Goal: Task Accomplishment & Management: Complete application form

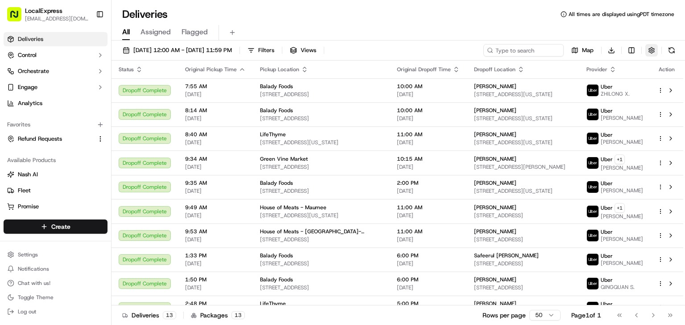
scroll to position [91, 0]
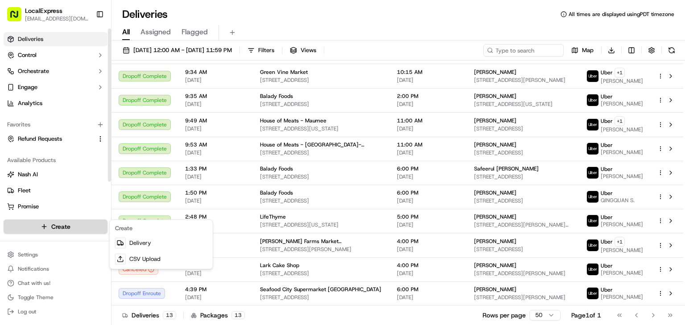
click at [75, 228] on html "LocalExpress [EMAIL_ADDRESS][DOMAIN_NAME] Toggle Sidebar Deliveries Control Orc…" at bounding box center [342, 162] width 685 height 325
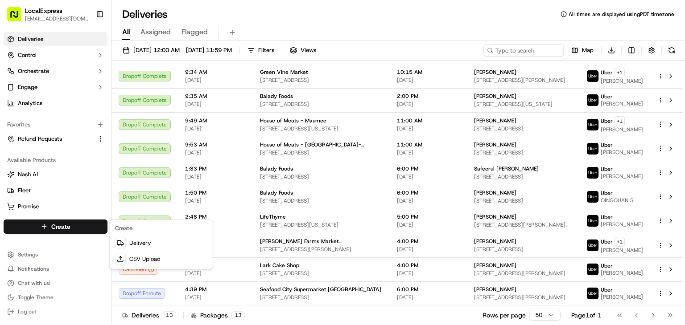
click at [74, 226] on html "LocalExpress davidt@localexpress.io Toggle Sidebar Deliveries Control Orchestra…" at bounding box center [342, 162] width 685 height 325
click at [152, 245] on link "Delivery" at bounding box center [160, 243] width 99 height 16
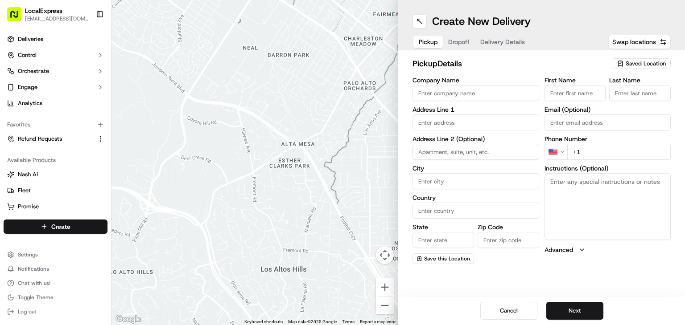
click at [651, 65] on span "Saved Location" at bounding box center [645, 64] width 40 height 8
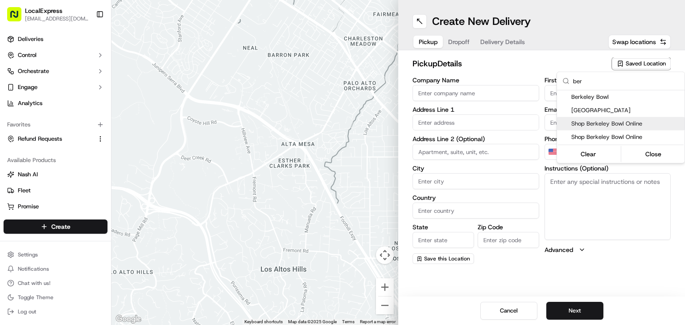
type input "ber"
click at [665, 123] on span "Shop Berkeley Bowl Online" at bounding box center [626, 124] width 110 height 8
type input "Shop Berkeley Bowl Online"
type input "920 Heinz Ave"
type input "Berkeley"
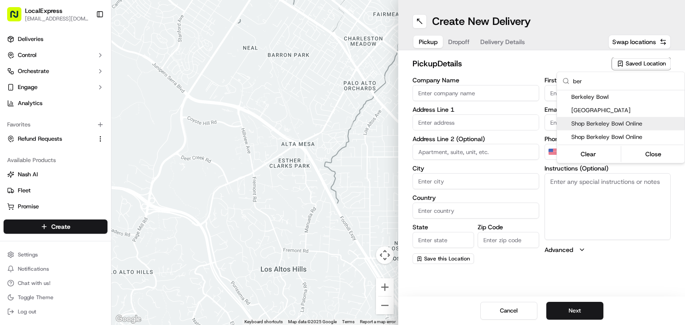
type input "US"
type input "CA"
type input "94710"
type input "Sarah"
type input "Wirtanen"
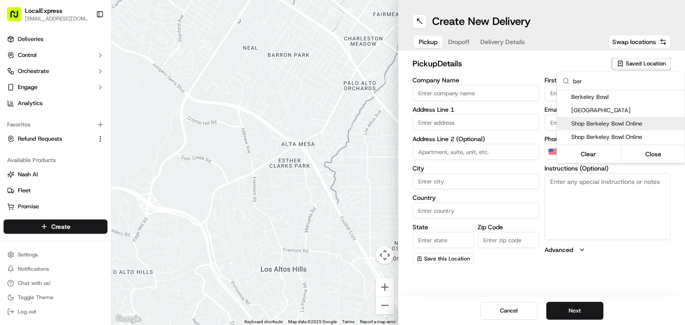
type input "+1 510 898 2345"
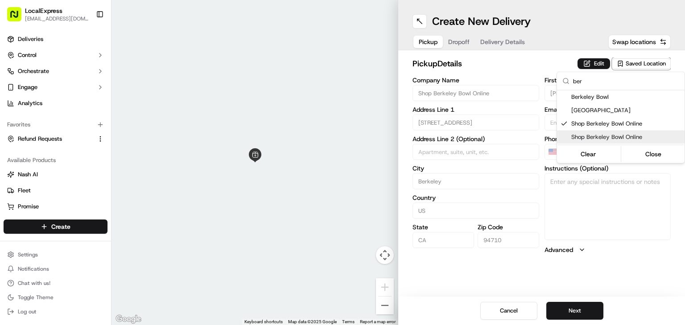
click at [578, 307] on html "LocalExpress davidt@localexpress.io Toggle Sidebar Deliveries Control Orchestra…" at bounding box center [342, 162] width 685 height 325
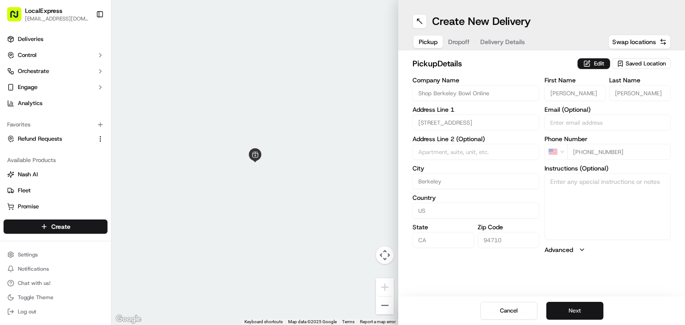
click at [579, 310] on button "Next" at bounding box center [574, 311] width 57 height 18
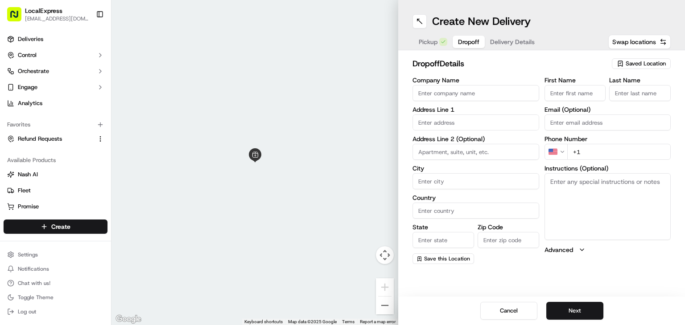
click at [448, 120] on input "text" at bounding box center [475, 123] width 127 height 16
click at [458, 97] on input "Company Name" at bounding box center [475, 93] width 127 height 16
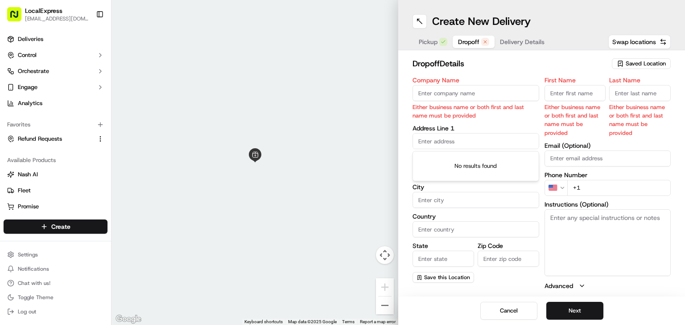
click at [439, 123] on div "Company Name Either business name or both first and last name must be provided …" at bounding box center [475, 184] width 127 height 214
paste input "[STREET_ADDRESS][PERSON_NAME]"
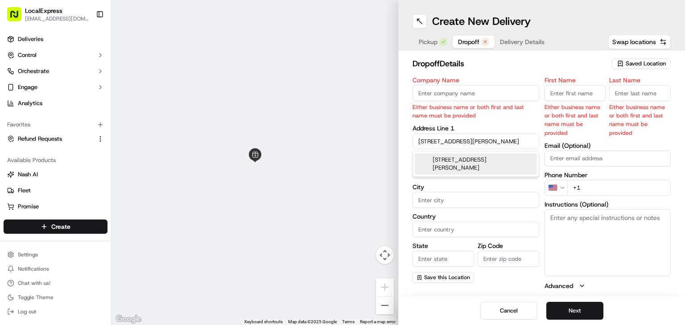
click at [485, 172] on div "[STREET_ADDRESS][PERSON_NAME]" at bounding box center [476, 163] width 122 height 21
type input "[STREET_ADDRESS][PERSON_NAME]"
type input "Oakland"
type input "United States"
type input "CA"
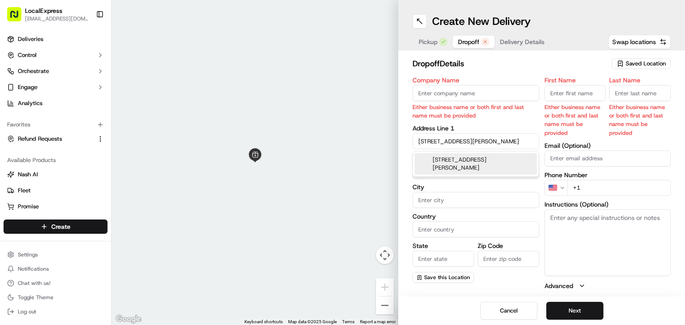
type input "94609"
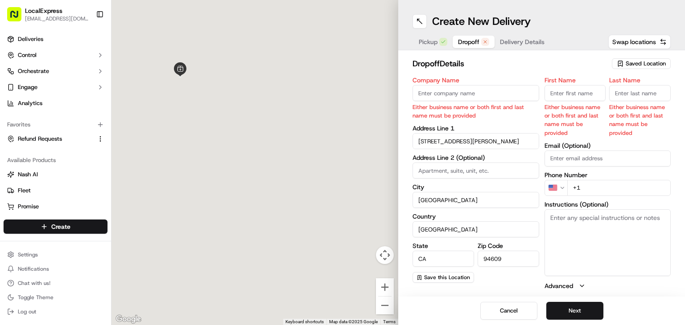
type input "3841 Webster Street"
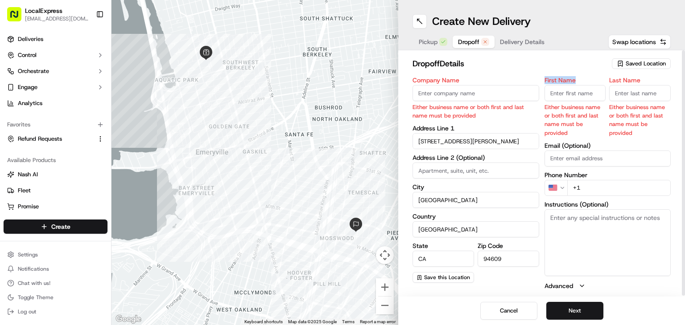
click at [584, 86] on div "First Name Either business name or both first and last name must be provided" at bounding box center [575, 107] width 62 height 60
click at [583, 90] on input "First Name" at bounding box center [575, 93] width 62 height 16
paste input "[PERSON_NAME]"
click at [573, 92] on input "[PERSON_NAME]" at bounding box center [575, 93] width 62 height 16
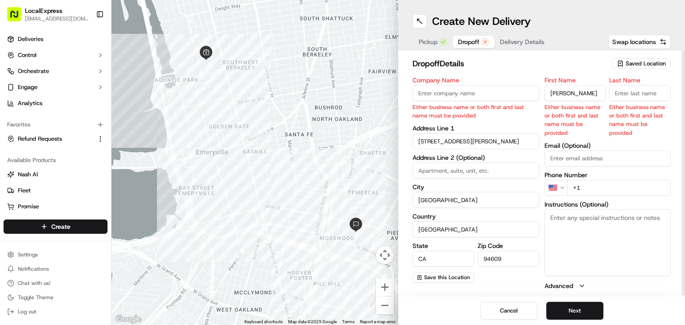
type input "Ryan"
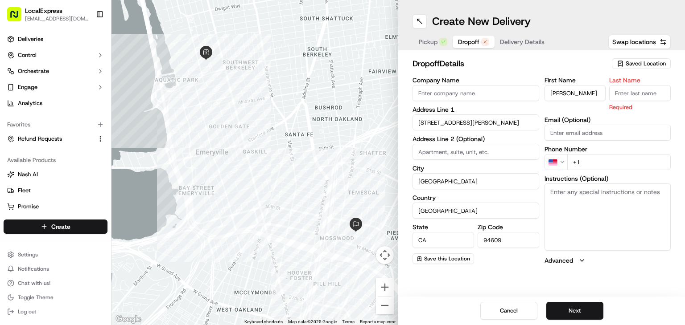
click at [628, 95] on input "Last Name" at bounding box center [640, 93] width 62 height 16
paste input "Abusaa"
type input "Abusaa"
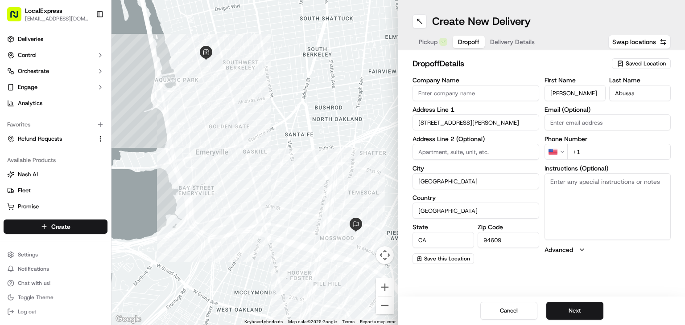
click at [564, 137] on div "First Name Ryan Last Name Abusaa Email (Optional) Phone Number US +1 Instructio…" at bounding box center [607, 170] width 127 height 187
paste input "rabusaa@gmail.com"
type input "rabusaa@gmail.com"
drag, startPoint x: 599, startPoint y: 152, endPoint x: 594, endPoint y: 154, distance: 4.8
click at [598, 152] on input "+1" at bounding box center [619, 152] width 104 height 16
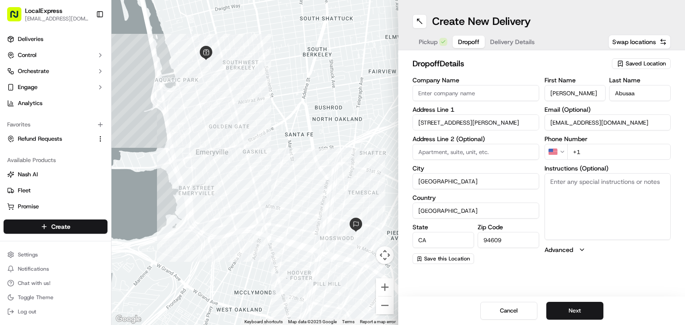
paste input "601 954 0276"
type input "+1 601 954 0276"
click at [571, 197] on textarea "Instructions (Optional)" at bounding box center [607, 206] width 127 height 67
type textarea "Please call when you arrive"
click at [588, 313] on button "Next" at bounding box center [574, 311] width 57 height 18
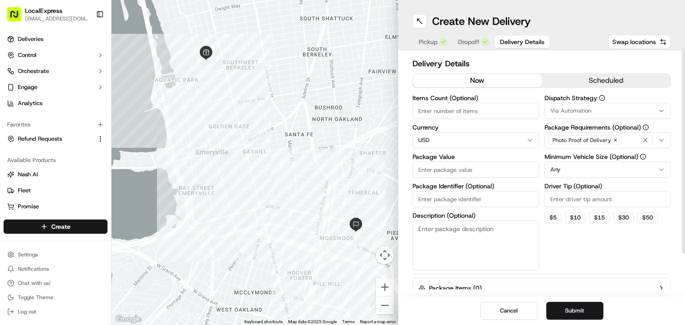
click at [427, 108] on input "Items Count (Optional)" at bounding box center [475, 111] width 127 height 16
type input "1"
click at [462, 168] on input "Package Value" at bounding box center [475, 170] width 127 height 16
paste input "23.67"
type input "23.67"
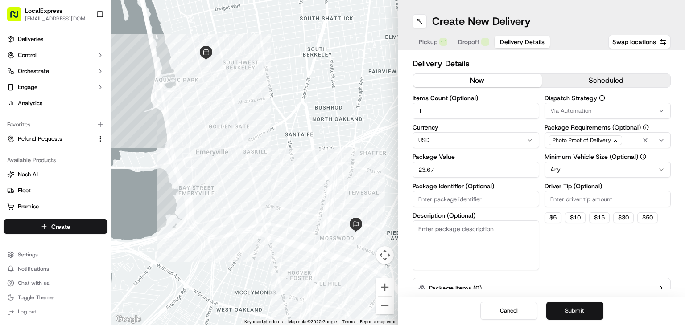
click at [591, 307] on button "Submit" at bounding box center [574, 311] width 57 height 18
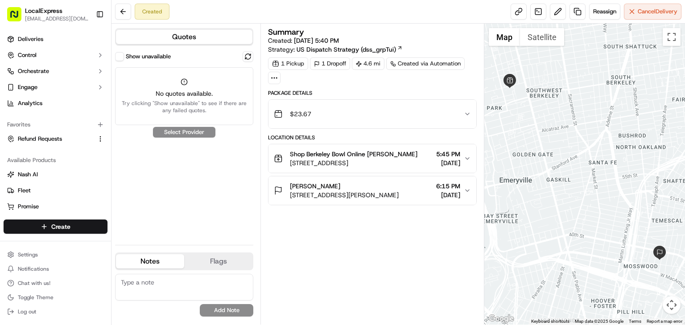
click at [201, 38] on button "Quotes" at bounding box center [184, 37] width 136 height 14
click at [58, 38] on link "Deliveries" at bounding box center [56, 39] width 104 height 14
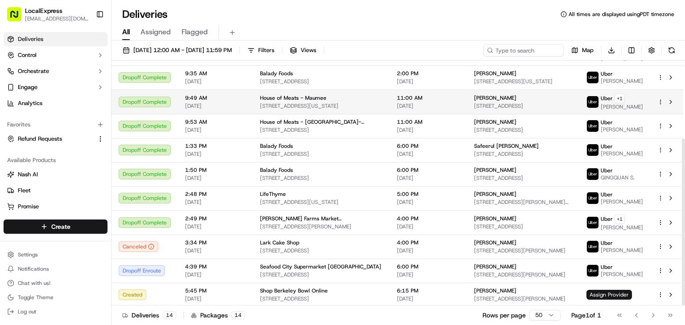
scroll to position [115, 0]
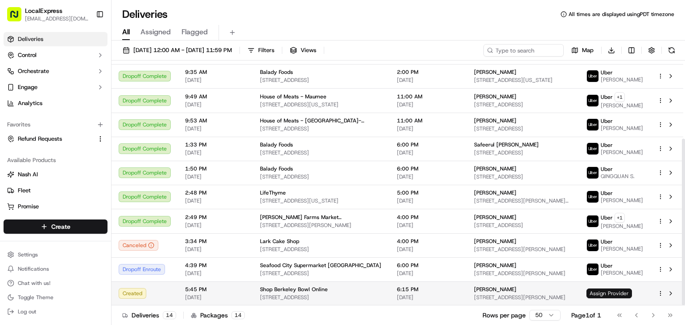
click at [596, 290] on span "Assign Provider" at bounding box center [608, 294] width 45 height 10
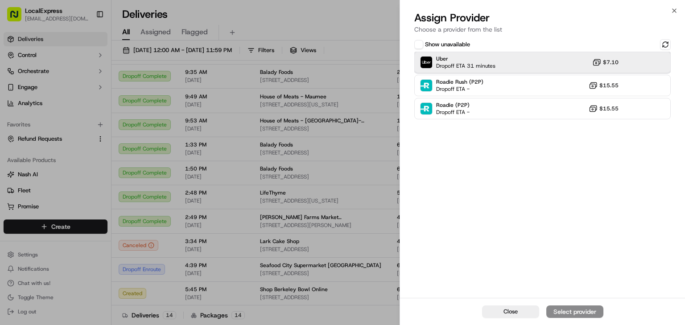
click at [563, 66] on div "Uber Dropoff ETA 31 minutes $7.10" at bounding box center [542, 62] width 256 height 21
click at [572, 312] on div "Assign Provider" at bounding box center [575, 312] width 44 height 9
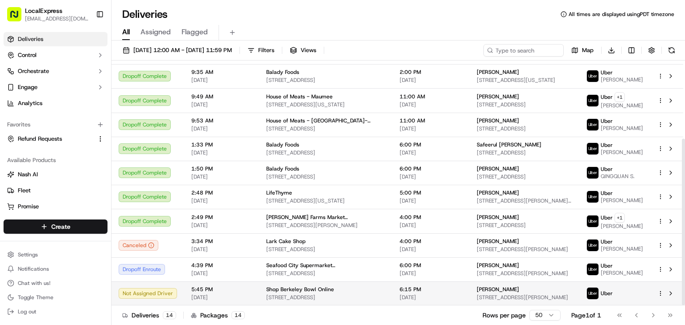
click at [392, 282] on td "6:15 PM 09/15/2025" at bounding box center [430, 294] width 77 height 24
click at [362, 289] on div "Shop Berkeley Bowl Online" at bounding box center [325, 289] width 119 height 7
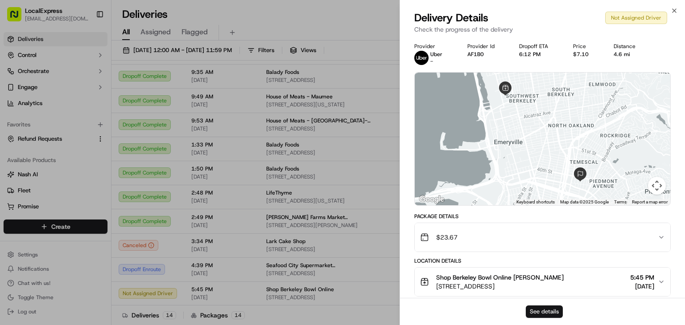
click at [552, 311] on button "See details" at bounding box center [544, 312] width 37 height 12
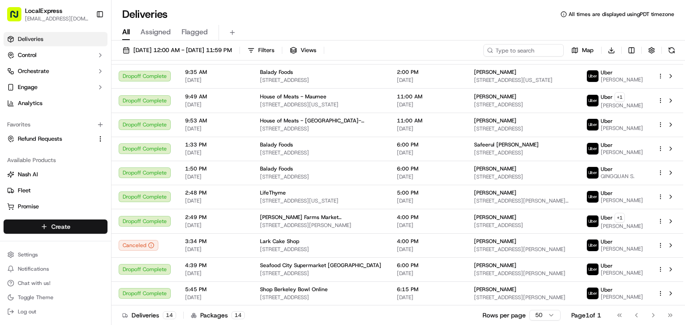
click at [72, 232] on html "LocalExpress davidt@localexpress.io Toggle Sidebar Deliveries Control Orchestra…" at bounding box center [342, 162] width 685 height 325
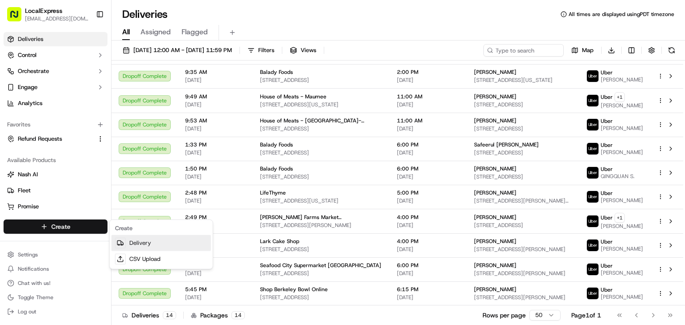
click at [181, 242] on link "Delivery" at bounding box center [160, 243] width 99 height 16
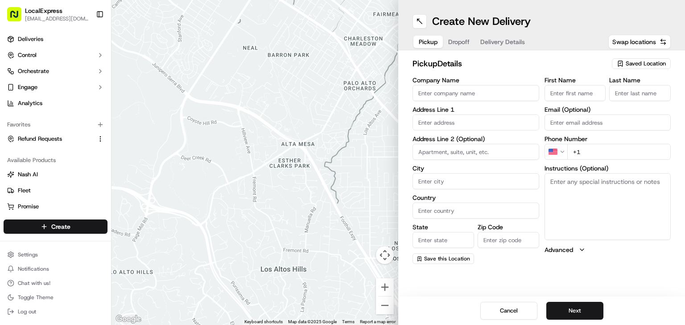
click at [643, 65] on span "Saved Location" at bounding box center [645, 64] width 40 height 8
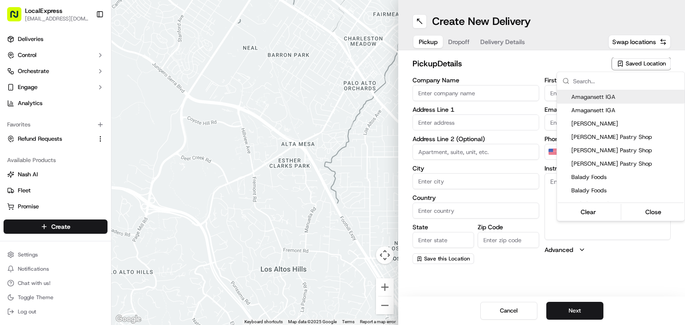
click at [621, 84] on input "text" at bounding box center [626, 81] width 106 height 18
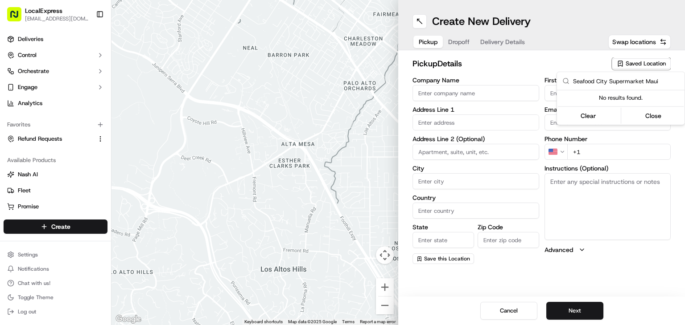
type input "Seafood City Supermarket Maui"
click at [455, 118] on html "LocalExpress davidt@localexpress.io Toggle Sidebar Deliveries Control Orchestra…" at bounding box center [342, 162] width 685 height 325
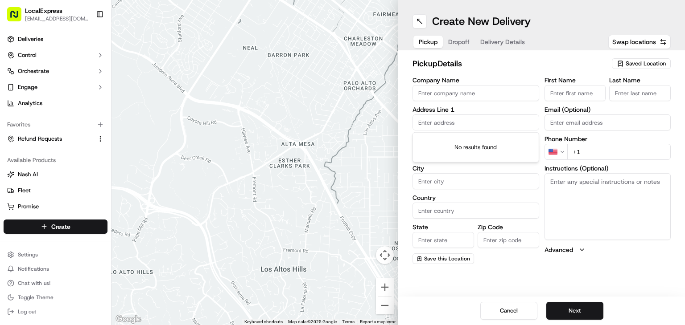
click at [455, 120] on input "text" at bounding box center [475, 123] width 127 height 16
paste input "[STREET_ADDRESS]"
click at [478, 146] on div "270 Dairy Rd suite 100, Kahului, HI 96732, USA" at bounding box center [476, 141] width 122 height 13
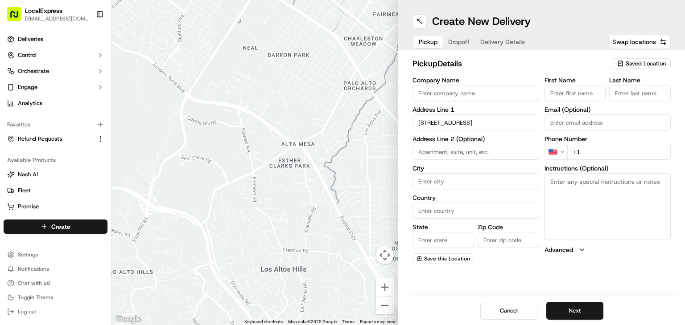
type input "[STREET_ADDRESS]"
type input "Suite 100"
type input "Kahului"
type input "United States"
type input "HI"
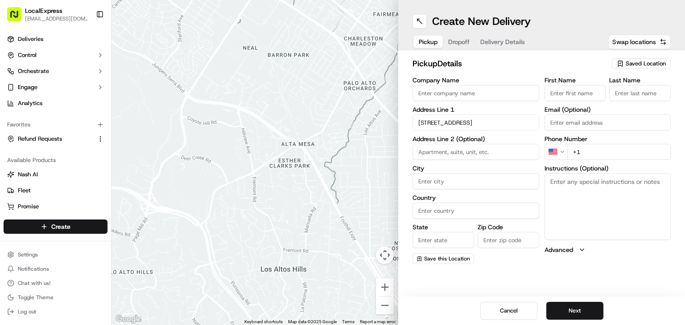
type input "96732"
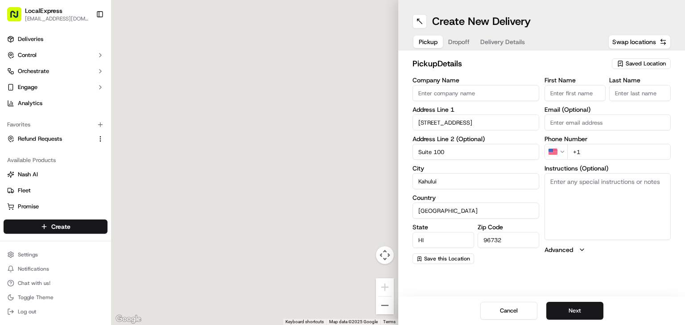
type input "270 Dairy Road"
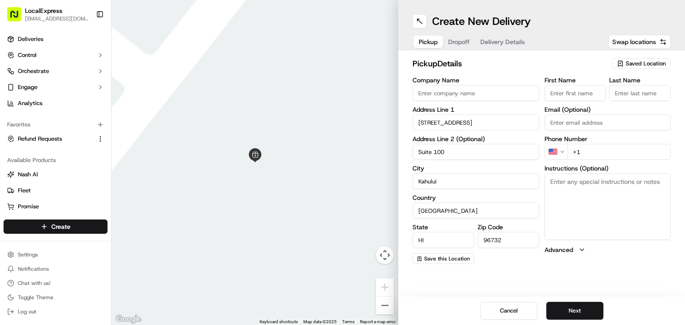
click at [455, 95] on input "Company Name" at bounding box center [475, 93] width 127 height 16
paste input "Seafood City Supermarket Maui"
type input "Seafood City Supermarket Maui"
click at [571, 86] on input "First Name" at bounding box center [575, 93] width 62 height 16
paste input "Jonas C."
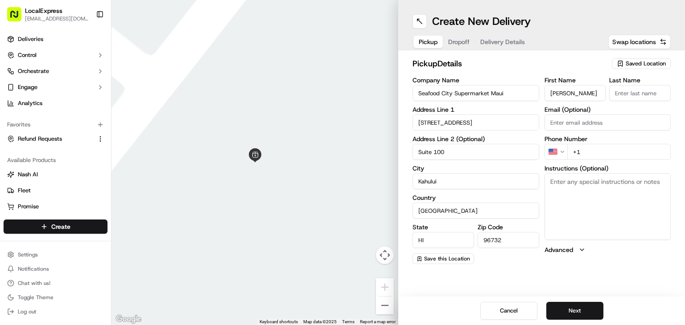
type input "Jonas C."
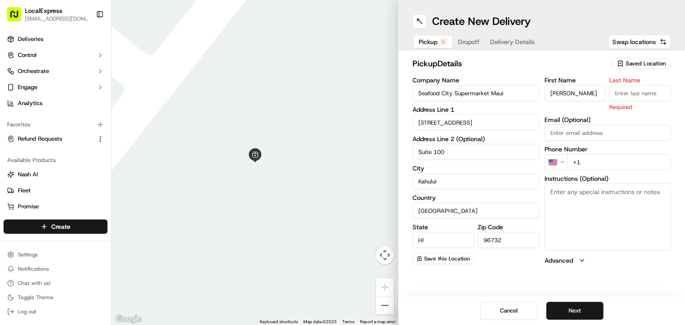
click at [631, 93] on input "Last Name" at bounding box center [640, 93] width 62 height 16
paste input "Veneracion"
type input "Veneracion"
click at [619, 131] on div "First Name Jonas C. Last Name Veneracion Required Email (Optional) Phone Number…" at bounding box center [607, 171] width 127 height 188
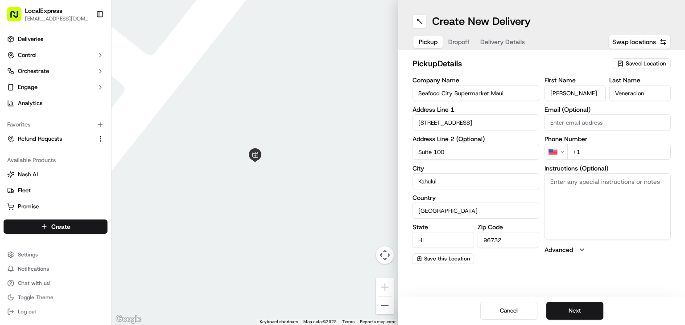
paste input "onlineshop@seafoodcity.com"
type input "onlineshop@seafoodcity.com"
click at [585, 154] on input "+1" at bounding box center [619, 152] width 104 height 16
paste input "773 295 1658"
type input "+1 773 295 1658"
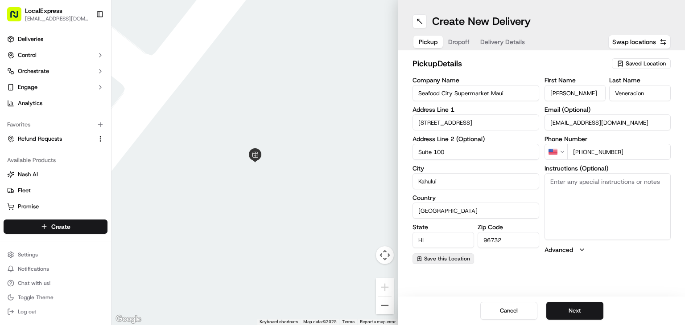
click at [464, 261] on span "Save this Location" at bounding box center [447, 258] width 46 height 7
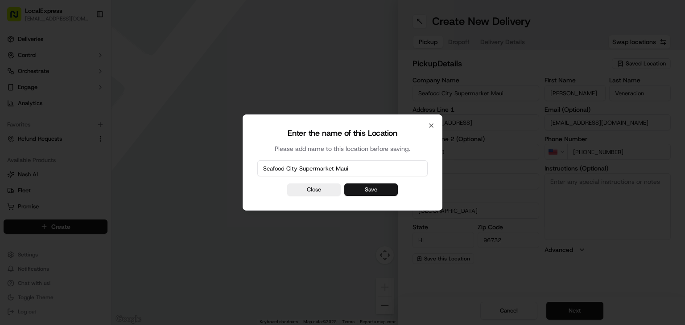
click at [383, 194] on button "Save" at bounding box center [370, 190] width 53 height 12
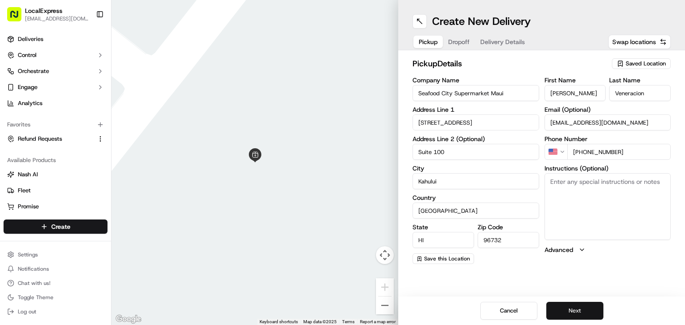
click at [583, 311] on button "Next" at bounding box center [574, 311] width 57 height 18
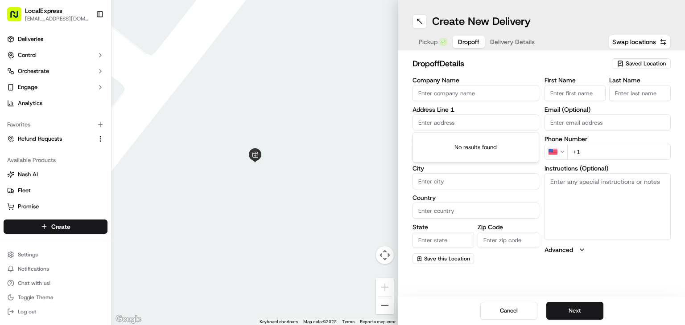
click at [457, 122] on input "text" at bounding box center [475, 123] width 127 height 16
paste input "[STREET_ADDRESS]"
click at [471, 146] on div "[STREET_ADDRESS]" at bounding box center [476, 141] width 122 height 13
type input "[STREET_ADDRESS]"
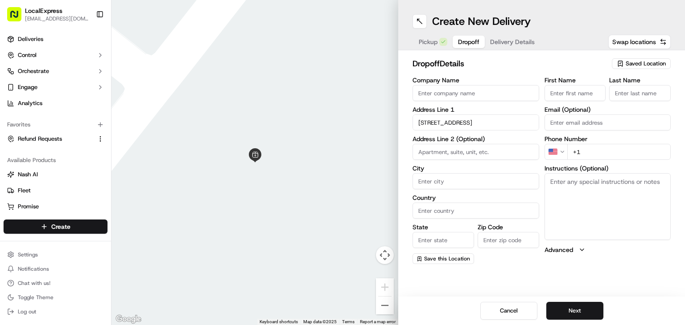
type input "Makawao"
type input "United States"
type input "HI"
type input "96768"
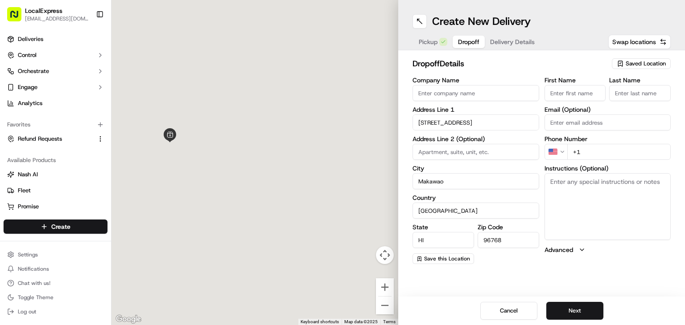
type input "161 Hoomaha Road"
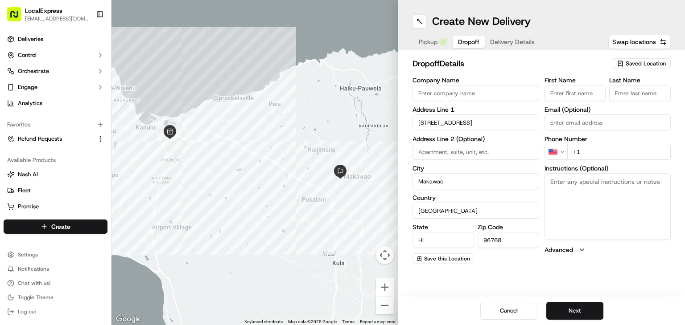
click at [467, 91] on input "Company Name" at bounding box center [475, 93] width 127 height 16
paste input "MELODY SALES"
type input "MELODY SALES"
click at [572, 123] on input "Email (Optional)" at bounding box center [607, 123] width 127 height 16
click at [554, 123] on input "Email (Optional)" at bounding box center [607, 123] width 127 height 16
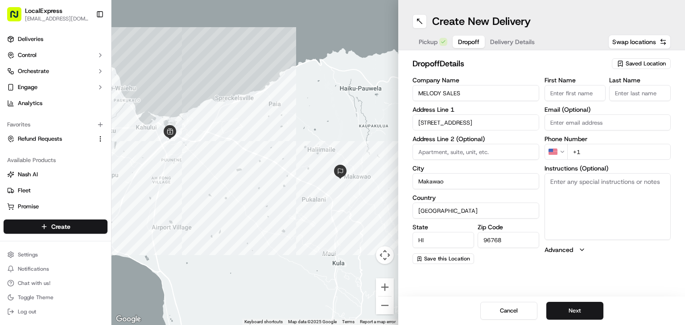
paste input "melodyvelascosales@gmail.com"
type input "melodyvelascosales@gmail.com"
click at [632, 154] on input "+1" at bounding box center [619, 152] width 104 height 16
click at [603, 148] on input "+1" at bounding box center [619, 152] width 104 height 16
paste input "808 276 5296"
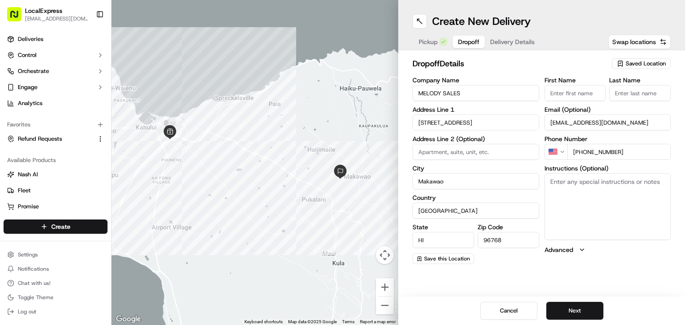
type input "+1 808 276 5296"
click at [583, 193] on textarea "Instructions (Optional)" at bounding box center [607, 206] width 127 height 67
click at [469, 95] on input "MELODY SALES" at bounding box center [475, 93] width 127 height 16
drag, startPoint x: 469, startPoint y: 95, endPoint x: 422, endPoint y: 96, distance: 46.8
click at [422, 96] on input "MELODY SALES" at bounding box center [475, 93] width 127 height 16
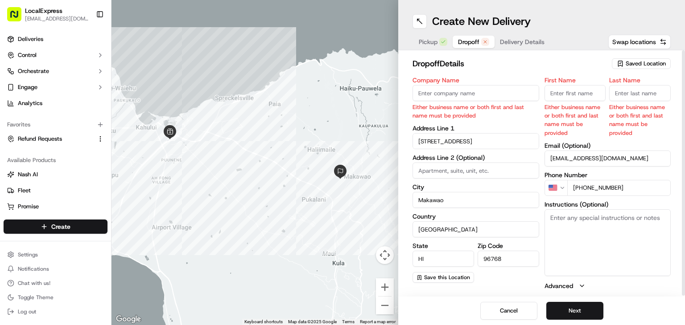
click at [568, 93] on input "First Name" at bounding box center [575, 93] width 62 height 16
paste input "MELODY SALES"
click at [583, 95] on input "MELODY SALES" at bounding box center [575, 93] width 62 height 16
type input "MELODY"
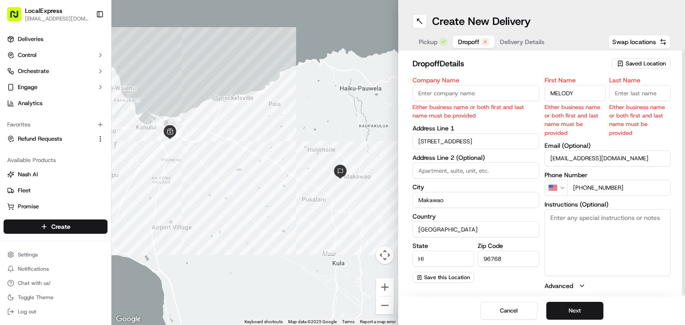
click at [633, 91] on input "Last Name" at bounding box center [640, 93] width 62 height 16
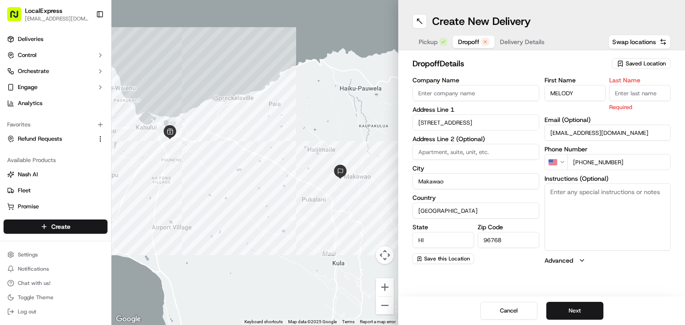
paste input "SALES"
type input "SALES"
click at [581, 210] on textarea "Instructions (Optional)" at bounding box center [607, 217] width 127 height 67
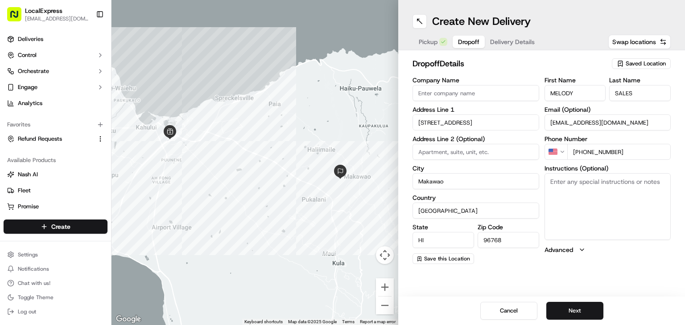
click at [608, 194] on textarea "Instructions (Optional)" at bounding box center [607, 206] width 127 height 67
type textarea "Please call when you arrive"
click at [565, 307] on button "Next" at bounding box center [574, 311] width 57 height 18
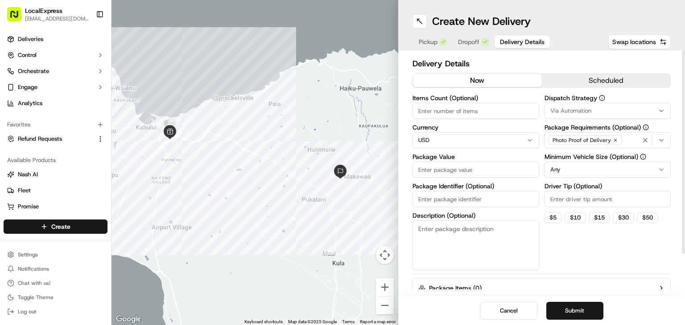
click at [431, 114] on input "Items Count (Optional)" at bounding box center [475, 111] width 127 height 16
type input "1"
click at [435, 166] on input "Package Value" at bounding box center [475, 170] width 127 height 16
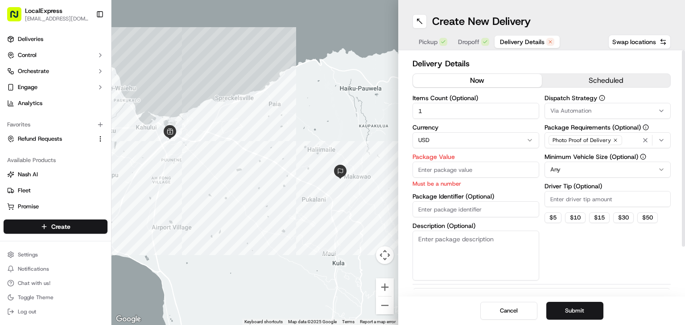
click at [445, 168] on input "Package Value" at bounding box center [475, 170] width 127 height 16
type input "4"
type input "64.97"
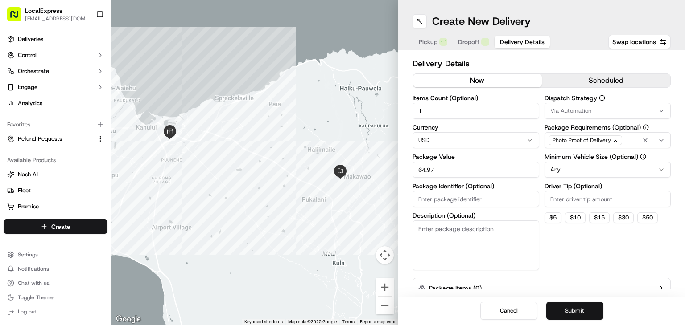
click at [566, 311] on button "Submit" at bounding box center [574, 311] width 57 height 18
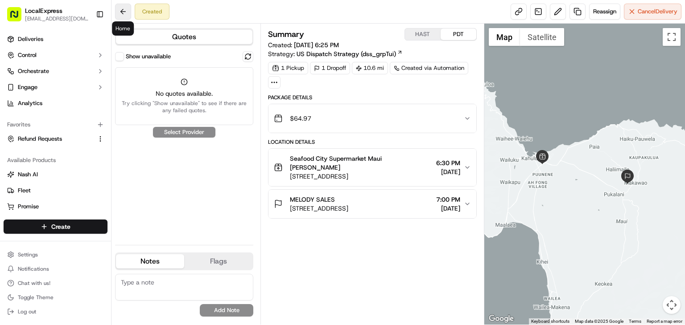
click at [116, 12] on button at bounding box center [123, 12] width 16 height 16
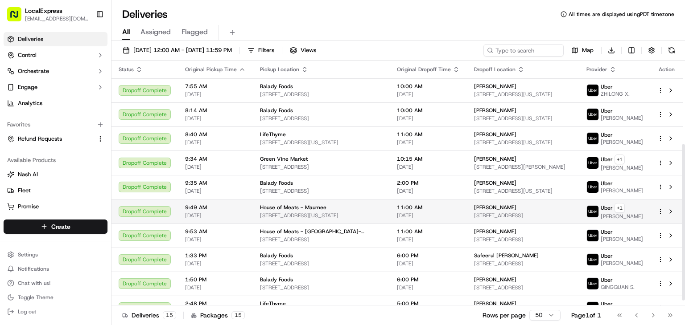
scroll to position [139, 0]
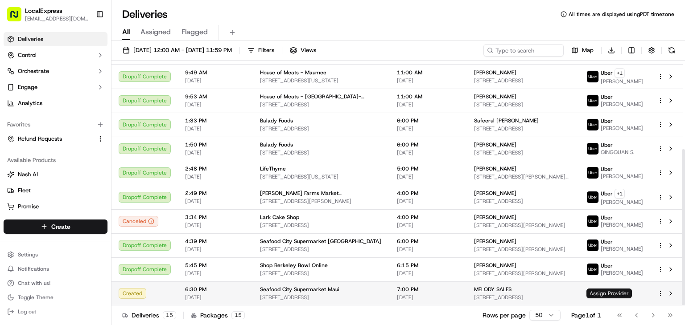
click at [610, 293] on span "Assign Provider" at bounding box center [608, 294] width 45 height 10
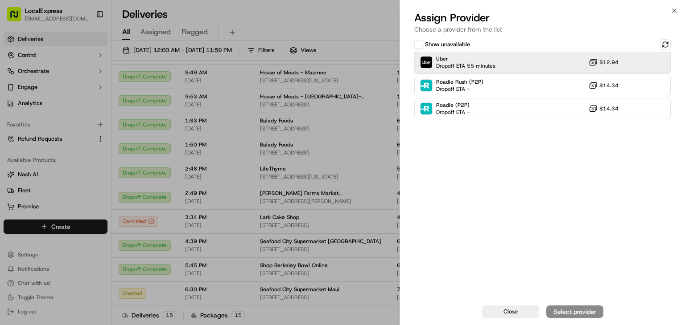
click at [551, 59] on div "Uber Dropoff ETA 55 minutes $12.94" at bounding box center [542, 62] width 256 height 21
click at [583, 309] on div "Assign Provider" at bounding box center [575, 312] width 44 height 9
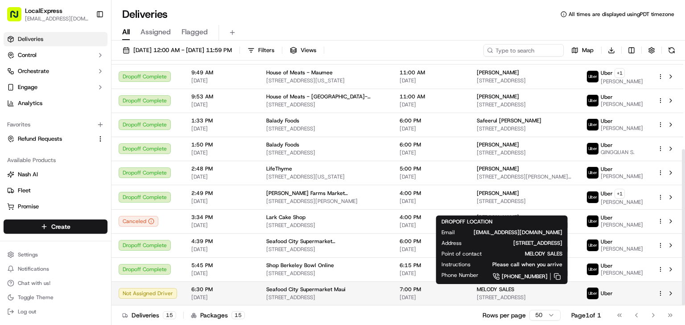
click at [484, 298] on span "[STREET_ADDRESS]" at bounding box center [524, 297] width 95 height 7
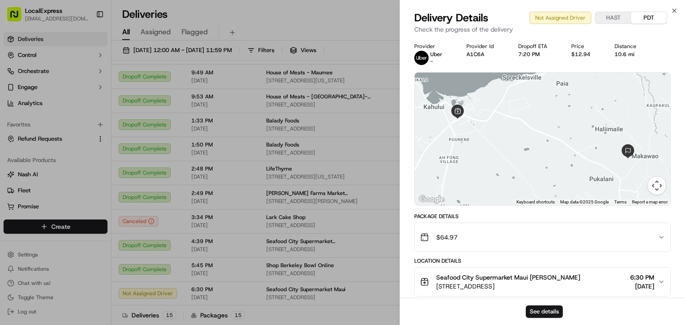
scroll to position [101, 0]
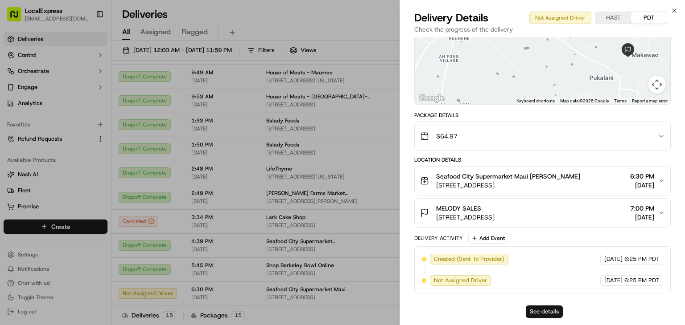
click at [530, 308] on button "See details" at bounding box center [544, 312] width 37 height 12
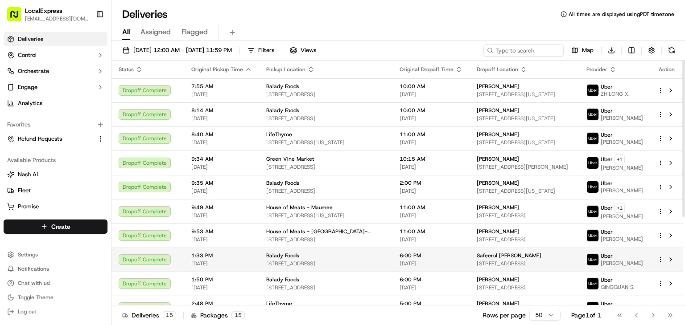
scroll to position [139, 0]
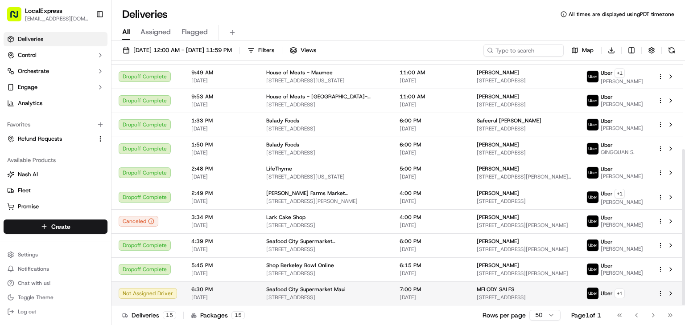
click at [269, 295] on span "[STREET_ADDRESS]" at bounding box center [325, 297] width 119 height 7
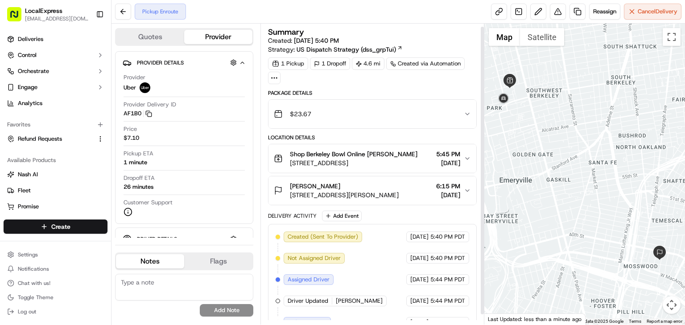
scroll to position [13, 0]
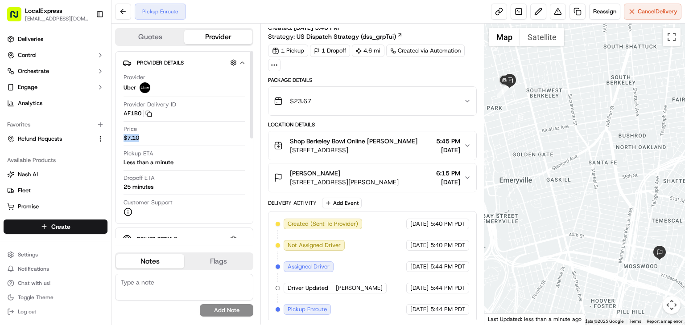
drag, startPoint x: 141, startPoint y: 137, endPoint x: 121, endPoint y: 140, distance: 20.7
click at [121, 140] on div "Provider Details Hidden ( 2 ) Provider Uber Provider Delivery ID AF1B0 Copy del…" at bounding box center [184, 137] width 138 height 173
copy span "$7.10"
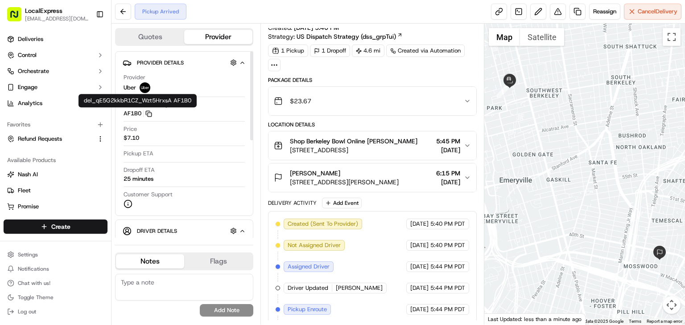
click at [150, 113] on icon "button" at bounding box center [148, 114] width 7 height 7
click at [150, 113] on rect "button" at bounding box center [150, 115] width 4 height 4
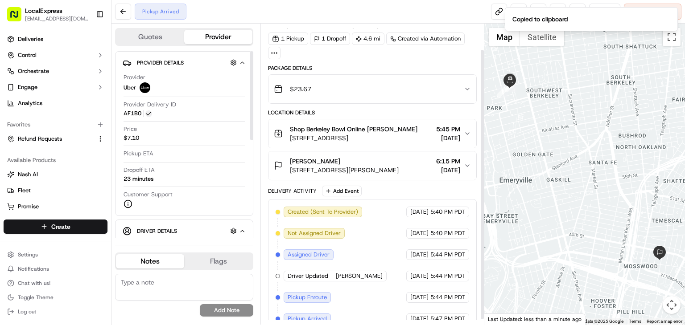
scroll to position [34, 0]
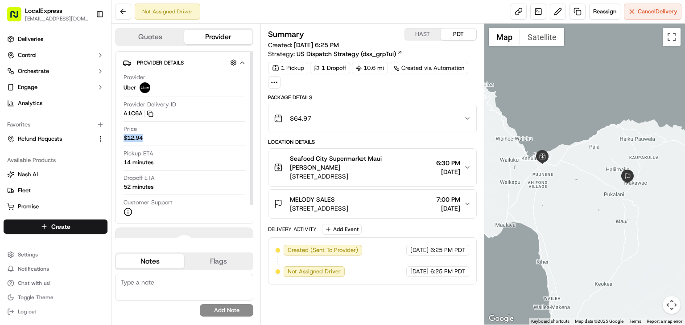
drag, startPoint x: 153, startPoint y: 138, endPoint x: 118, endPoint y: 136, distance: 35.3
click at [118, 136] on div "Provider Details Hidden ( 2 ) Provider Uber Provider Delivery ID A1C6A Copy del…" at bounding box center [184, 137] width 138 height 173
copy span "$12.94"
click at [151, 113] on rect "button" at bounding box center [151, 115] width 4 height 4
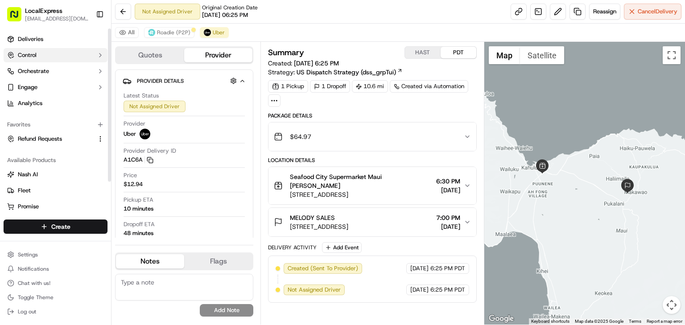
click at [39, 51] on button "Control" at bounding box center [56, 55] width 104 height 14
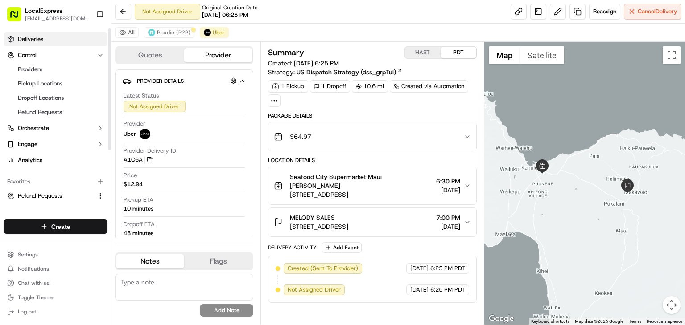
click at [30, 33] on link "Deliveries" at bounding box center [56, 39] width 104 height 14
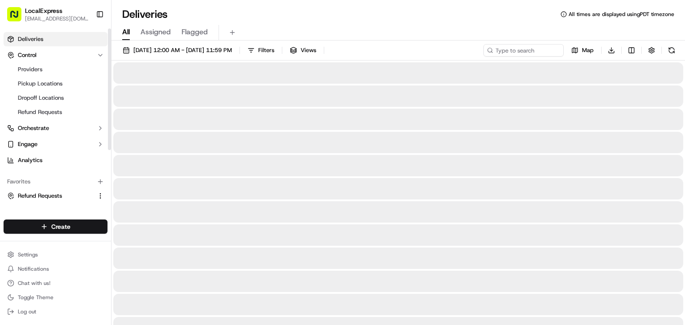
click at [30, 33] on link "Deliveries" at bounding box center [56, 39] width 104 height 14
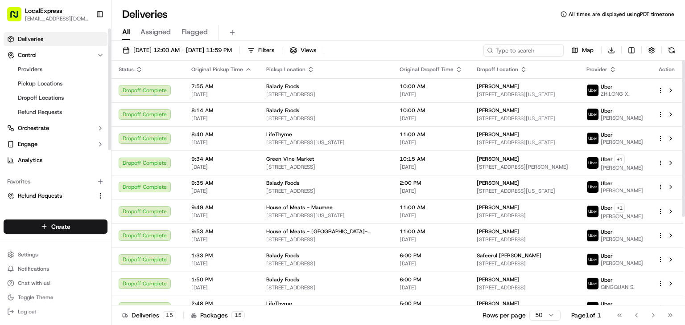
scroll to position [139, 0]
